Goal: Task Accomplishment & Management: Use online tool/utility

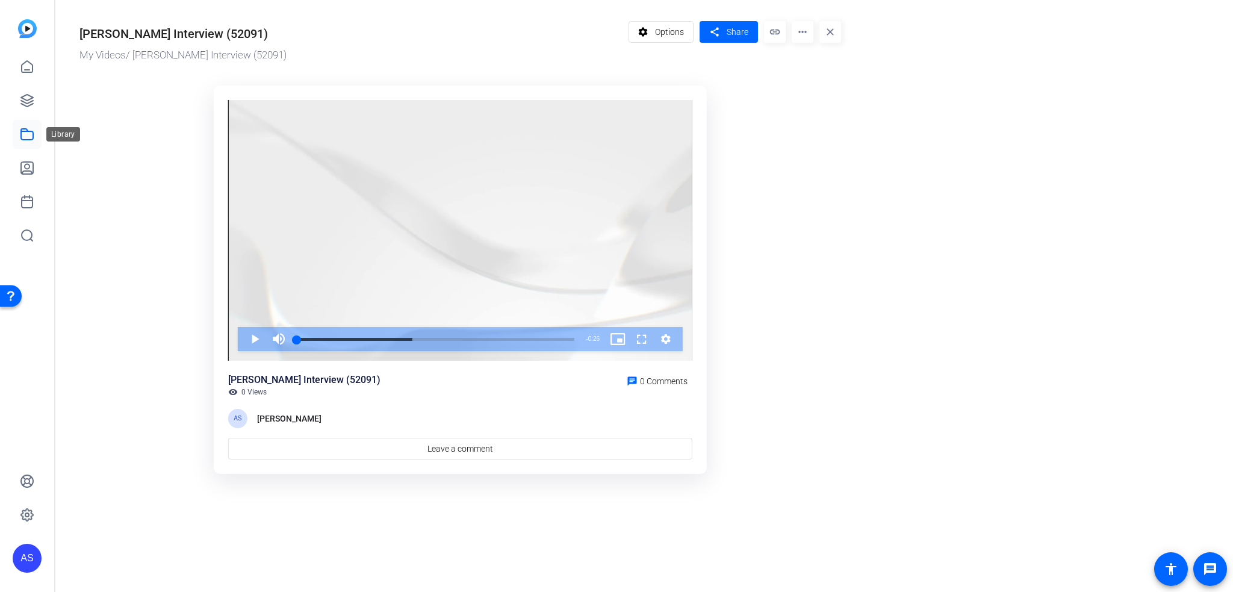
click at [26, 136] on icon at bounding box center [27, 134] width 14 height 14
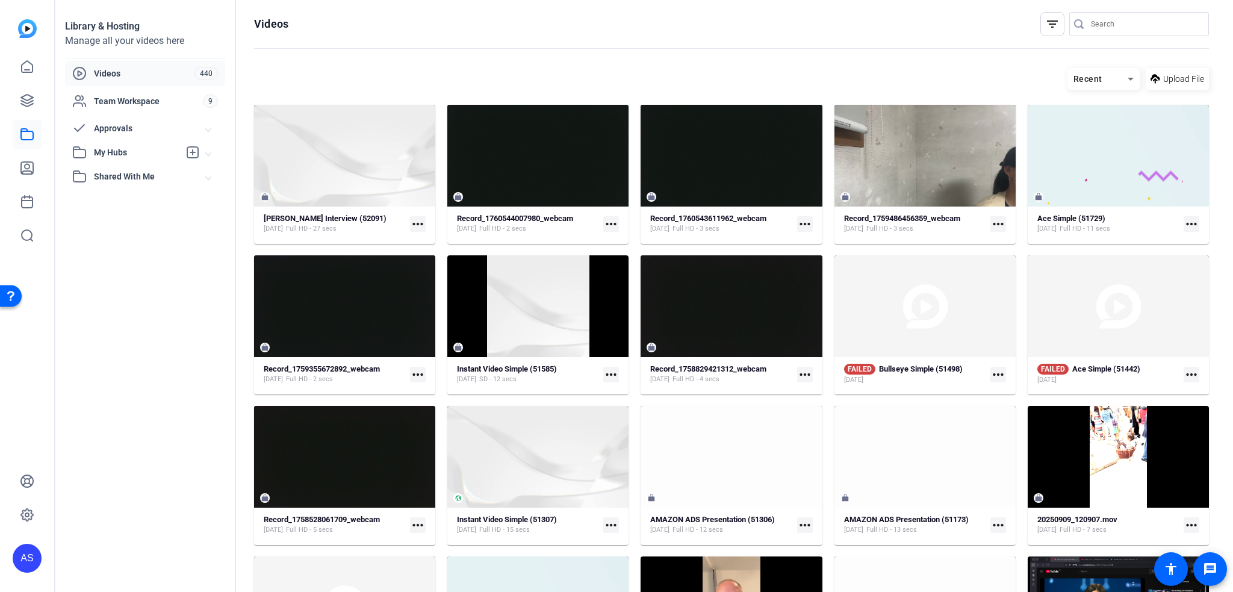
click at [414, 223] on mat-icon "more_horiz" at bounding box center [418, 224] width 16 height 16
click at [426, 241] on span "Edit in Creator" at bounding box center [443, 241] width 50 height 14
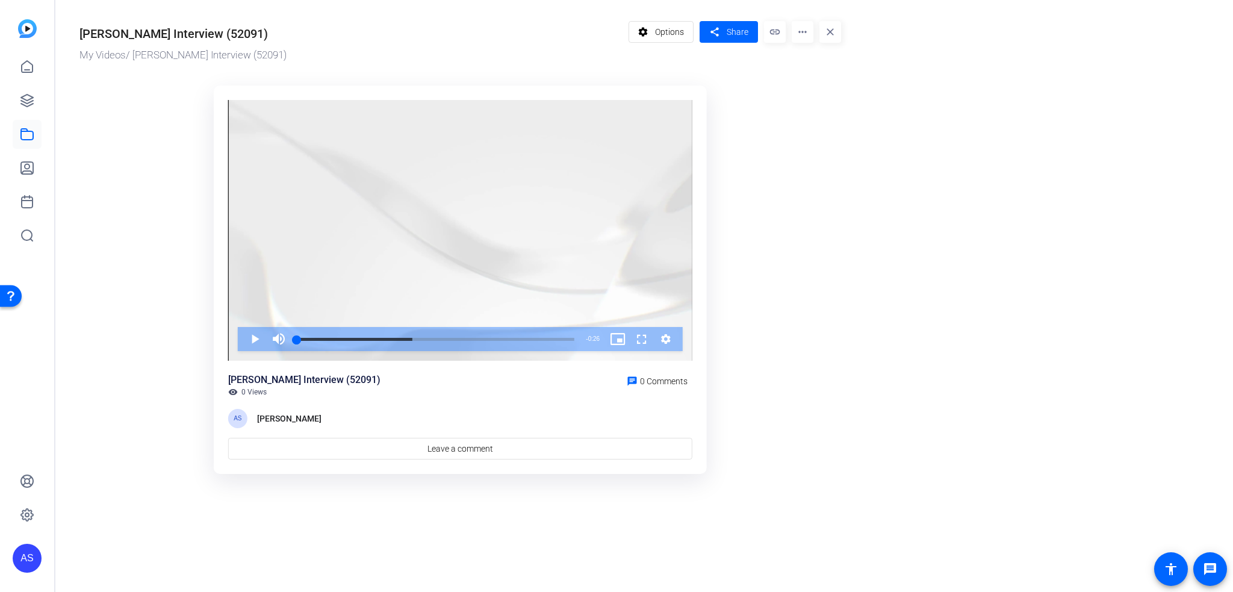
click at [376, 42] on div "Matti Interview (52091)" at bounding box center [350, 32] width 543 height 22
